Goal: Information Seeking & Learning: Find specific fact

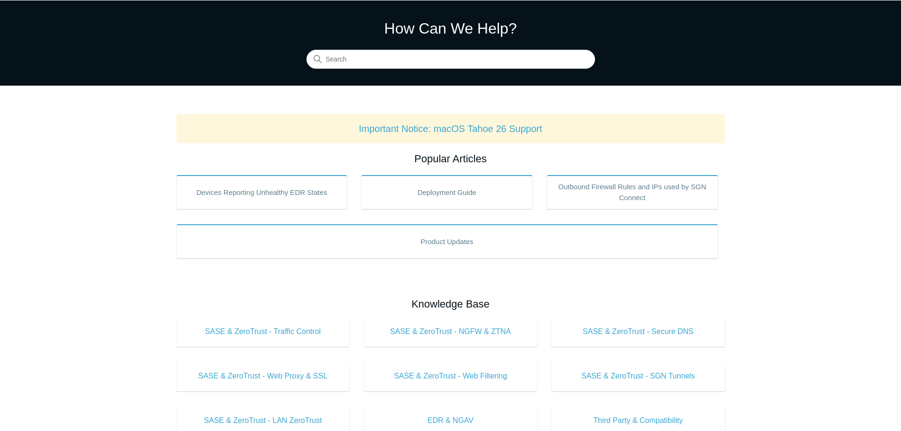
scroll to position [47, 0]
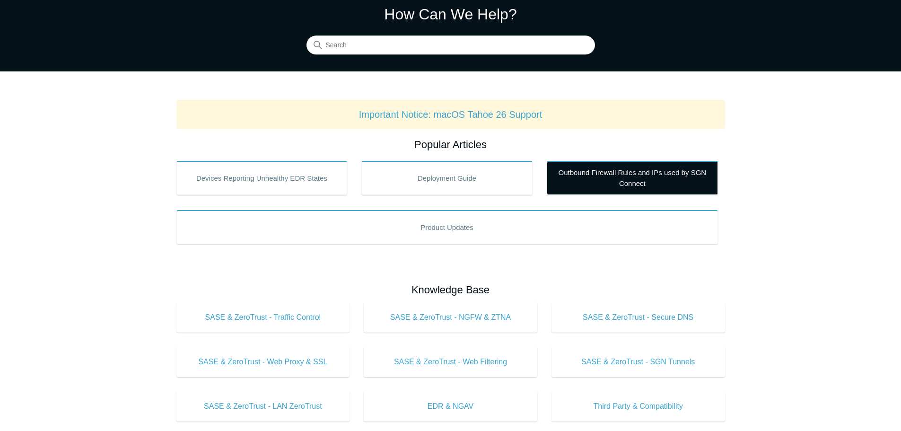
click at [618, 170] on link "Outbound Firewall Rules and IPs used by SGN Connect" at bounding box center [632, 178] width 171 height 34
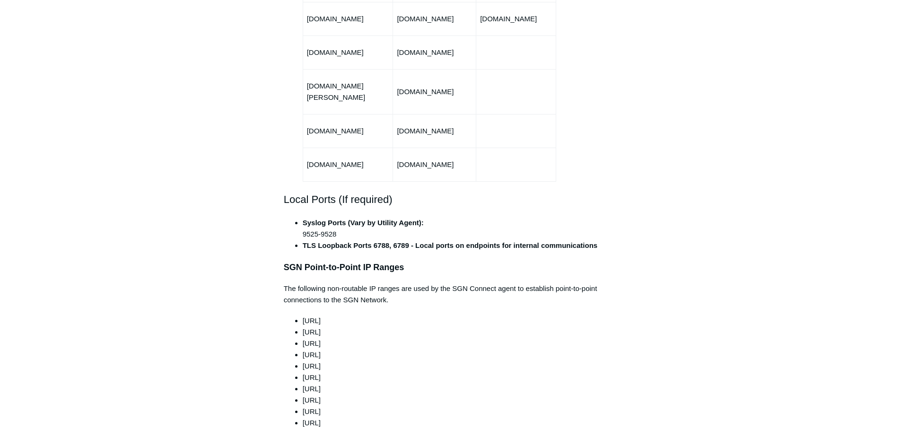
scroll to position [710, 0]
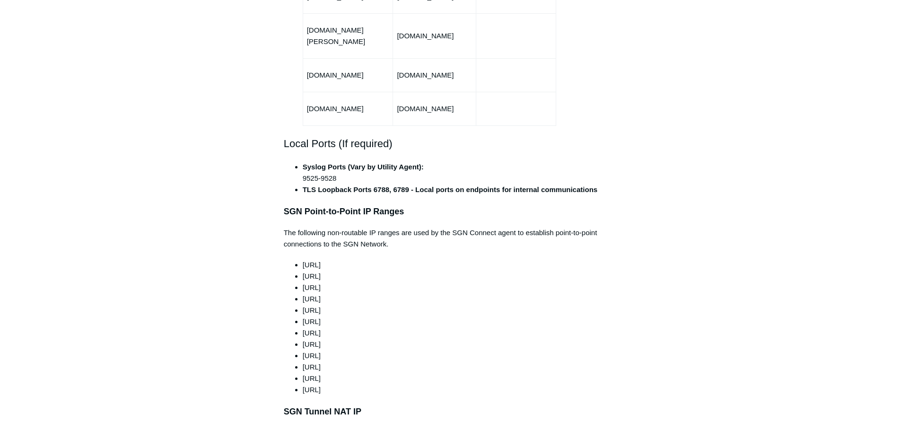
click at [321, 261] on span "[URL]" at bounding box center [312, 265] width 18 height 8
click at [325, 271] on li "[URL]" at bounding box center [460, 276] width 315 height 11
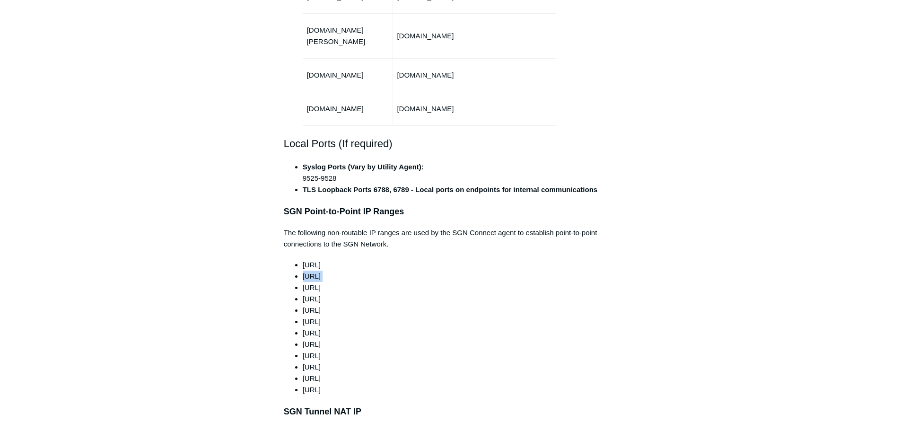
click at [325, 271] on li "[URL]" at bounding box center [460, 276] width 315 height 11
click at [328, 282] on li "[URL]" at bounding box center [460, 287] width 315 height 11
click at [332, 293] on li "[URL]" at bounding box center [460, 298] width 315 height 11
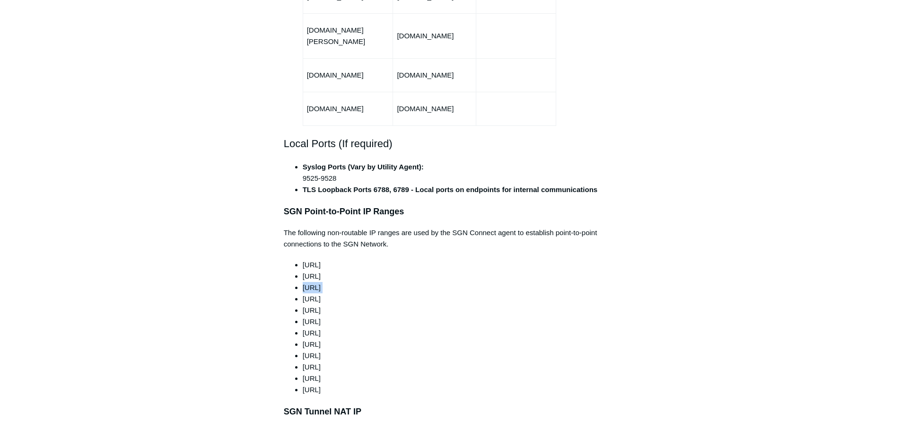
click at [332, 293] on li "[URL]" at bounding box center [460, 298] width 315 height 11
click at [335, 305] on li "[URL]" at bounding box center [460, 310] width 315 height 11
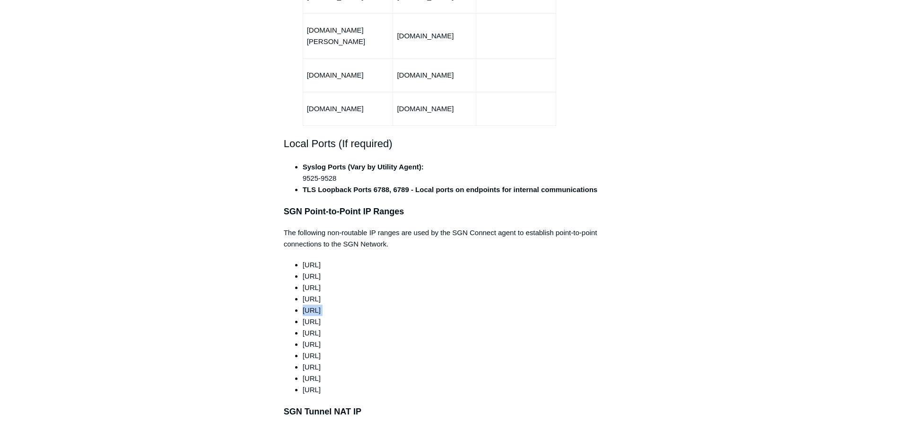
click at [329, 316] on li "[URL]" at bounding box center [460, 321] width 315 height 11
click at [321, 329] on span "[URL]" at bounding box center [312, 333] width 18 height 8
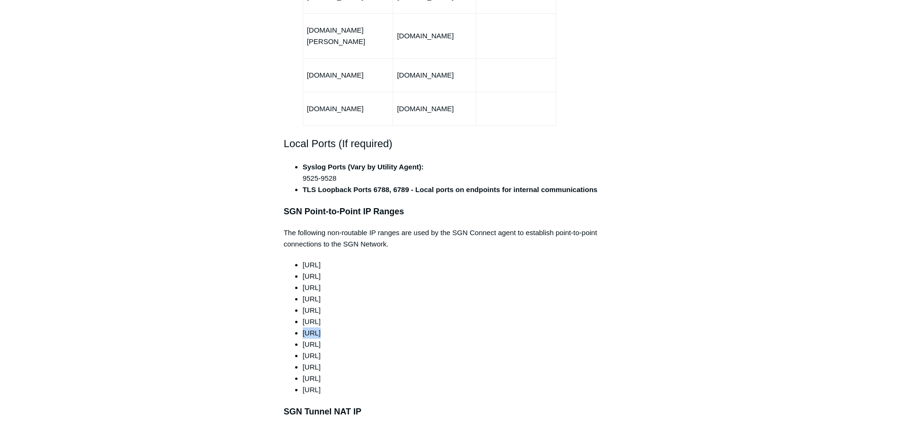
click at [321, 329] on span "[URL]" at bounding box center [312, 333] width 18 height 8
copy ul "[URL]"
click at [321, 340] on span "[URL]" at bounding box center [312, 344] width 18 height 8
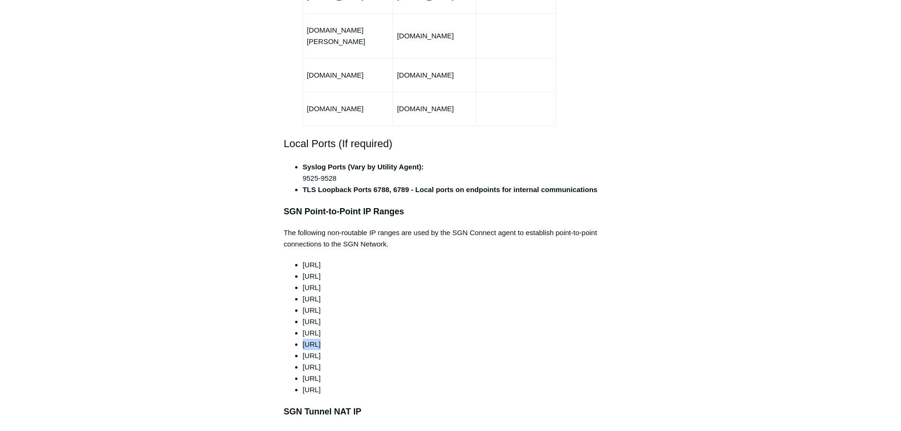
copy ul "[URL]"
click at [321, 351] on span "[URL]" at bounding box center [312, 355] width 18 height 8
copy ul "[URL]"
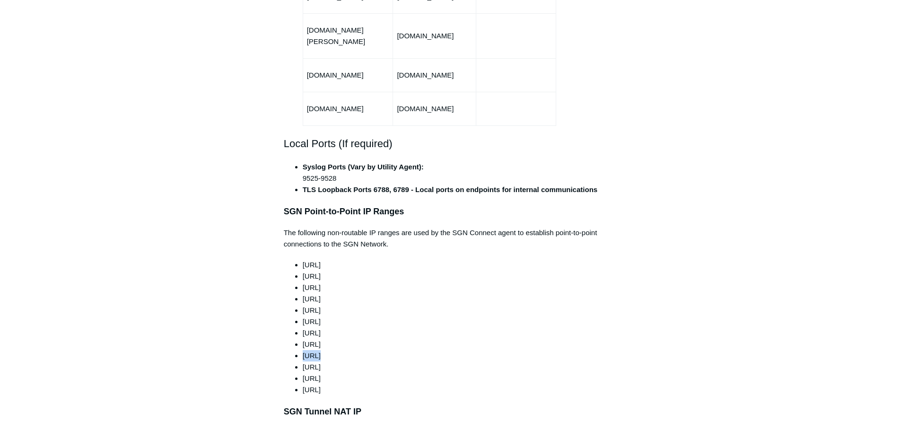
click at [321, 363] on span "[URL]" at bounding box center [312, 367] width 18 height 8
copy ul "[URL]"
click at [321, 374] on span "[URL]" at bounding box center [312, 378] width 18 height 8
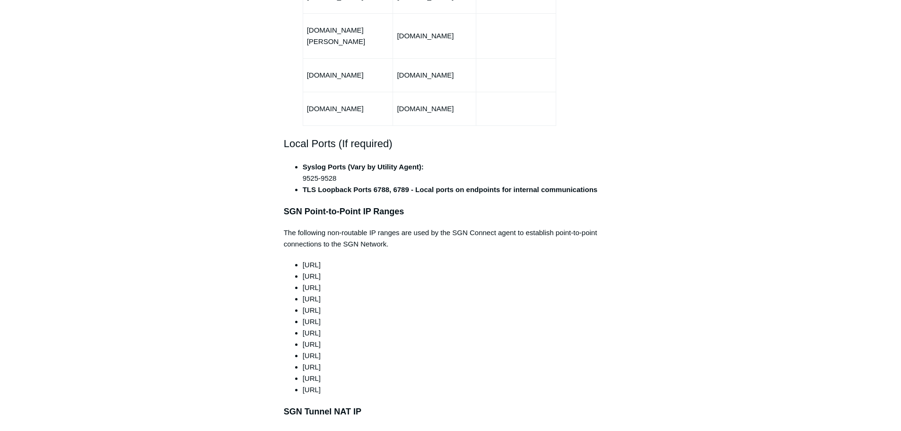
click at [321, 374] on span "[URL]" at bounding box center [312, 378] width 18 height 8
copy ul "[URL]"
click at [321, 384] on li "[URL]" at bounding box center [460, 389] width 315 height 11
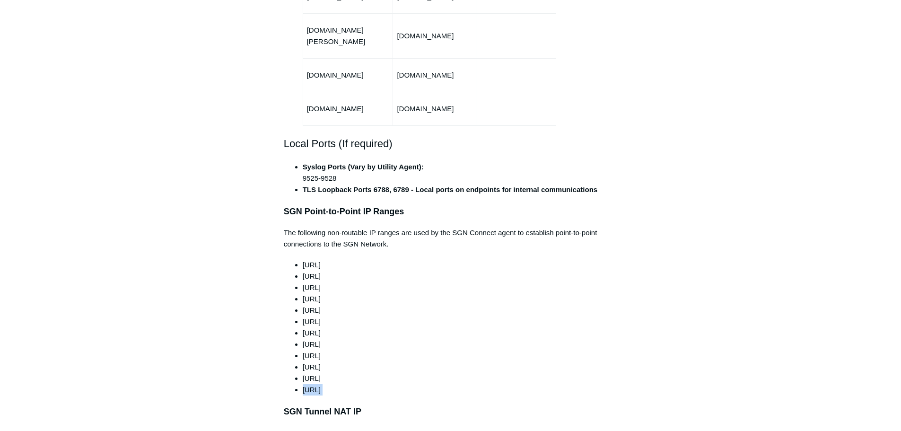
click at [321, 384] on li "[URL]" at bounding box center [460, 389] width 315 height 11
copy div "[URL]"
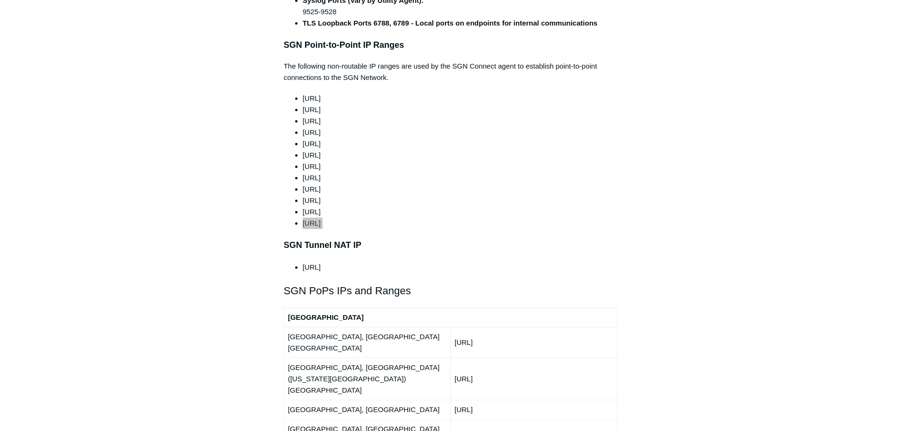
scroll to position [899, 0]
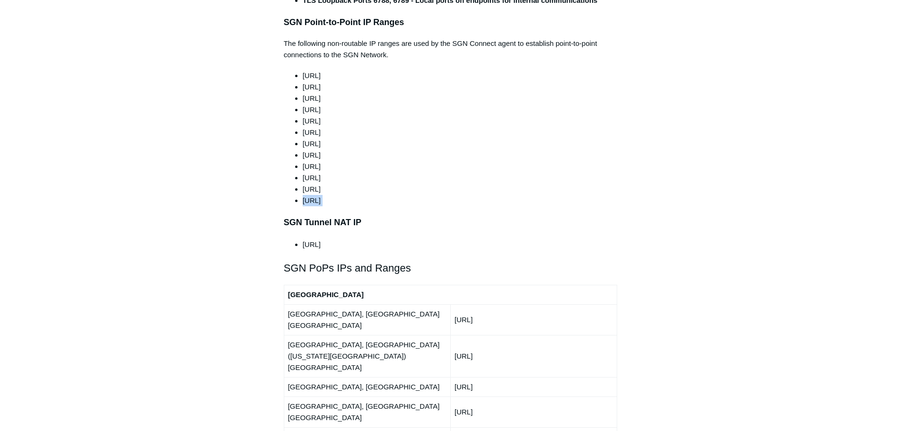
click at [328, 239] on li "[URL]" at bounding box center [460, 244] width 315 height 11
copy div "[URL]"
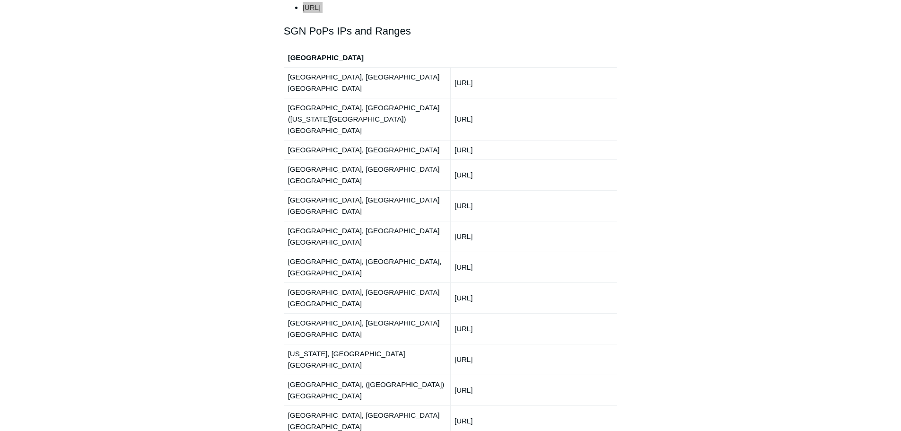
scroll to position [1135, 0]
click at [479, 314] on td "[URL]" at bounding box center [533, 329] width 167 height 31
copy tbody "[URL]"
